Goal: Transaction & Acquisition: Book appointment/travel/reservation

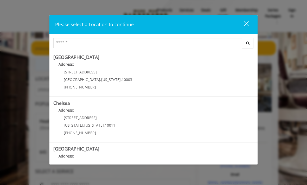
click at [246, 24] on div "close" at bounding box center [243, 25] width 10 height 8
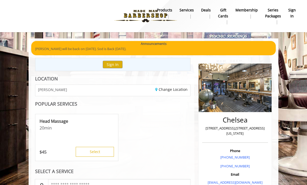
click at [289, 15] on b "sign in" at bounding box center [292, 13] width 8 height 12
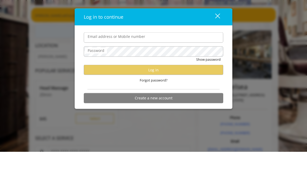
click at [181, 66] on input "Email address or Mobile number" at bounding box center [153, 71] width 139 height 10
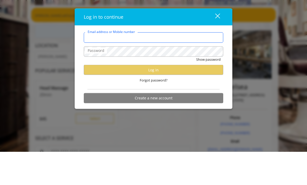
type input "**********"
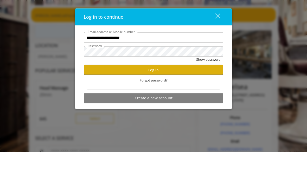
scroll to position [33, 0]
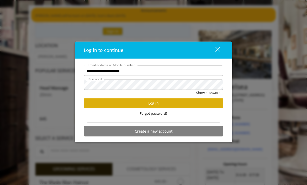
click at [219, 49] on div "close" at bounding box center [214, 50] width 10 height 8
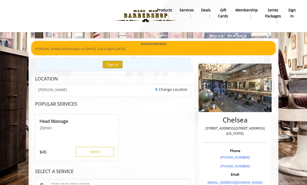
click at [116, 61] on button "Sign In" at bounding box center [113, 65] width 20 height 8
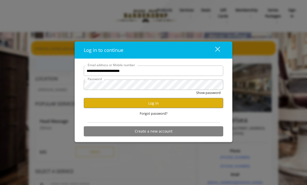
click at [181, 104] on button "Log in" at bounding box center [153, 103] width 139 height 10
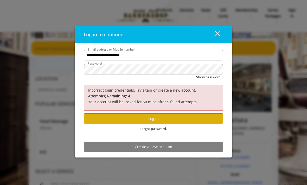
click at [216, 34] on div "close" at bounding box center [214, 35] width 10 height 8
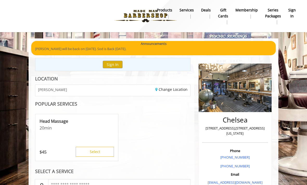
click at [115, 63] on button "Sign In" at bounding box center [113, 65] width 20 height 8
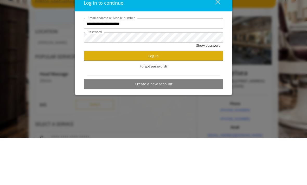
click at [207, 98] on button "Log in" at bounding box center [153, 103] width 139 height 10
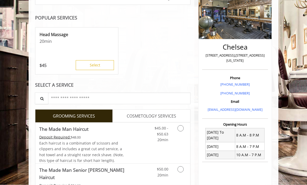
scroll to position [75, 0]
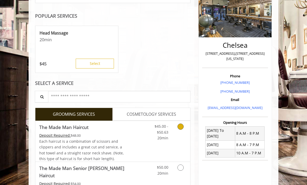
click at [170, 139] on div "$45.00 - $50.63 20min" at bounding box center [160, 131] width 25 height 20
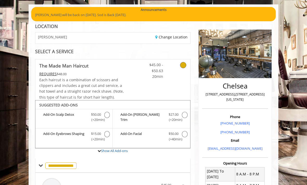
scroll to position [35, 0]
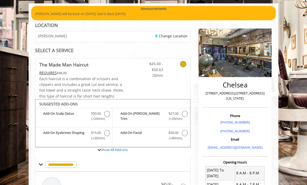
click at [181, 36] on link "Change Location" at bounding box center [171, 36] width 32 height 5
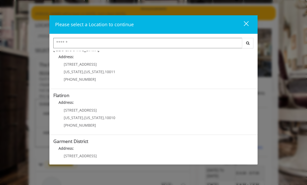
scroll to position [104, 0]
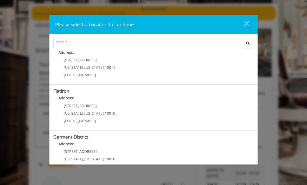
click at [157, 113] on "Flatiron Address: [STREET_ADDRESS][US_STATE][US_STATE] (917) 475-1765" at bounding box center [153, 108] width 200 height 38
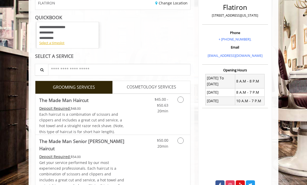
scroll to position [68, 0]
click at [179, 106] on link "Grooming services" at bounding box center [181, 104] width 10 height 20
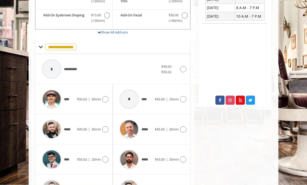
scroll to position [154, 0]
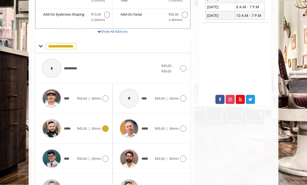
click at [99, 127] on span "30min" at bounding box center [96, 128] width 10 height 5
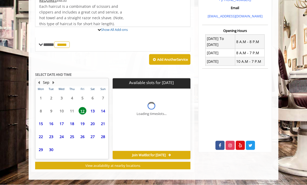
scroll to position [89, 0]
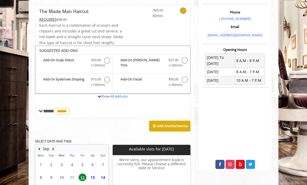
click at [94, 174] on span "13" at bounding box center [93, 178] width 8 height 8
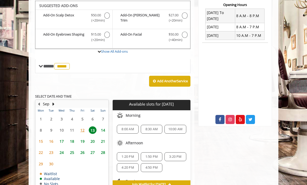
scroll to position [133, 0]
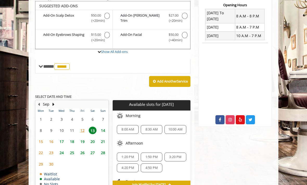
click at [129, 155] on span "1:20 PM" at bounding box center [127, 157] width 12 height 4
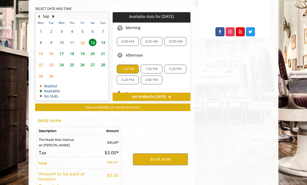
scroll to position [239, 0]
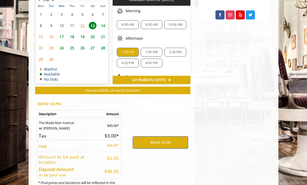
click at [168, 140] on button "BOOK NOW" at bounding box center [160, 143] width 55 height 12
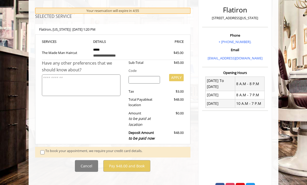
scroll to position [69, 0]
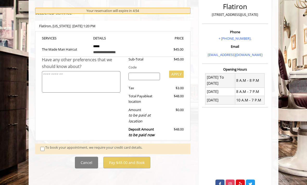
click at [157, 147] on div "To book your appointment, we require your credit card details." at bounding box center [115, 149] width 140 height 8
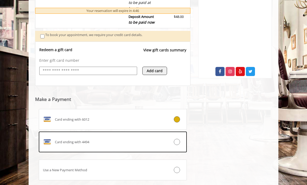
scroll to position [184, 0]
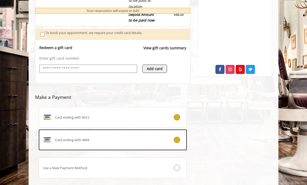
click at [178, 137] on icon at bounding box center [177, 140] width 6 height 6
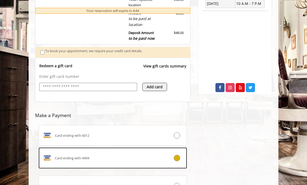
scroll to position [195, 0]
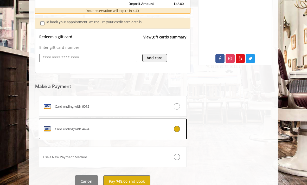
click at [137, 183] on button "Pay $48.00 and Book" at bounding box center [126, 182] width 47 height 12
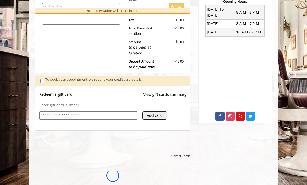
scroll to position [0, 0]
